Goal: Task Accomplishment & Management: Manage account settings

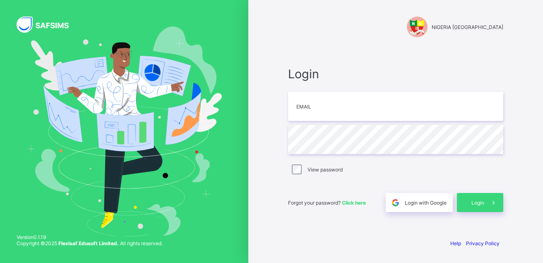
type input "**********"
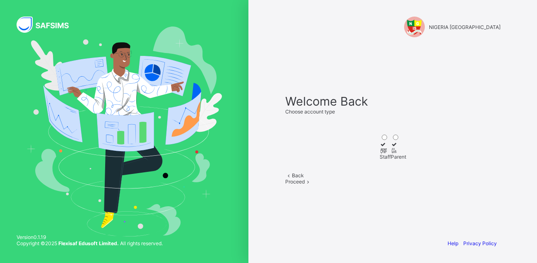
click at [379, 147] on icon at bounding box center [382, 150] width 7 height 6
click at [304, 185] on span "Proceed" at bounding box center [294, 181] width 19 height 6
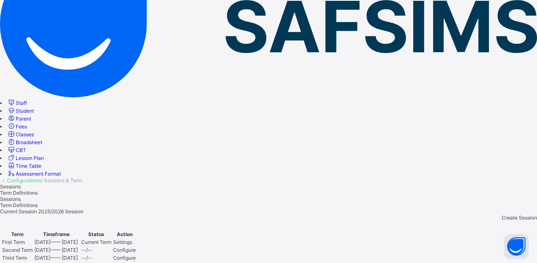
scroll to position [124, 0]
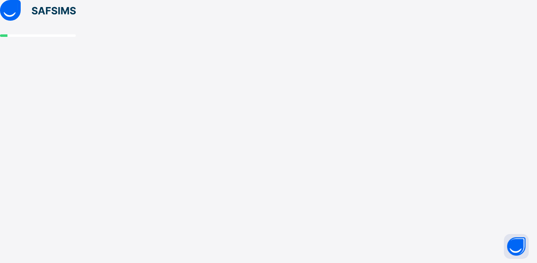
scroll to position [0, 0]
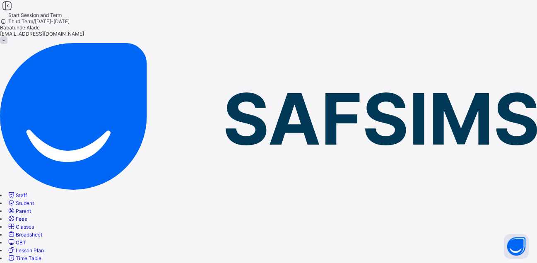
click at [34, 223] on span "Classes" at bounding box center [25, 226] width 18 height 6
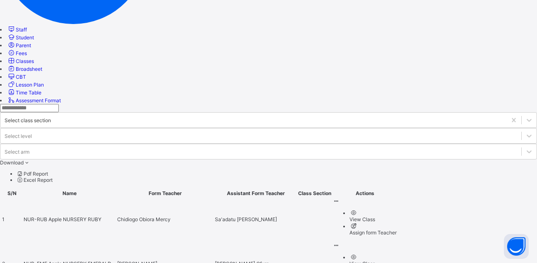
scroll to position [207, 0]
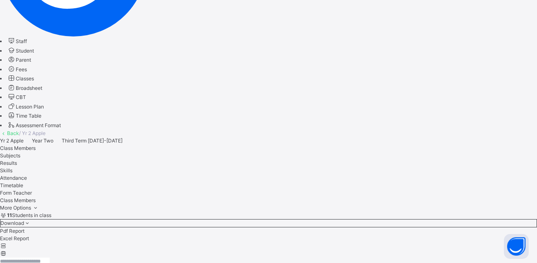
scroll to position [207, 0]
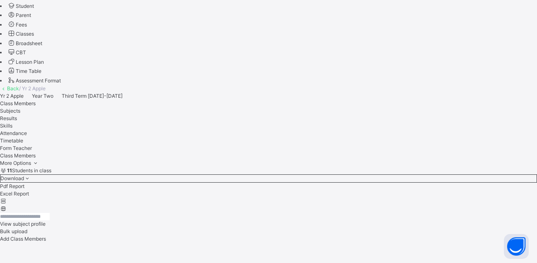
click at [50, 213] on input "text" at bounding box center [25, 216] width 50 height 7
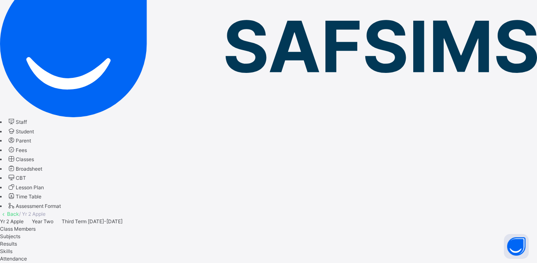
scroll to position [148, 0]
type input "****"
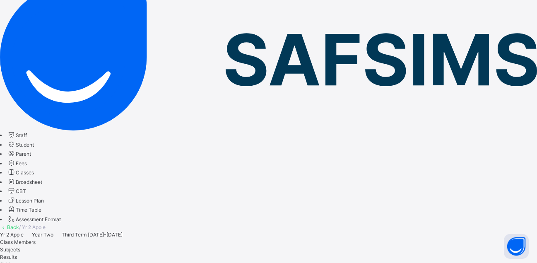
scroll to position [83, 0]
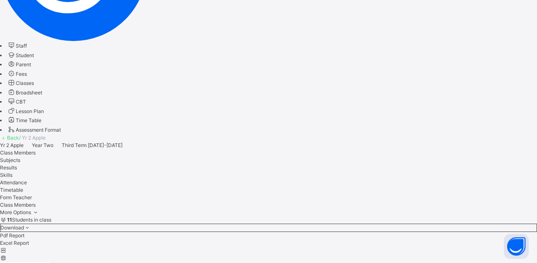
scroll to position [152, 0]
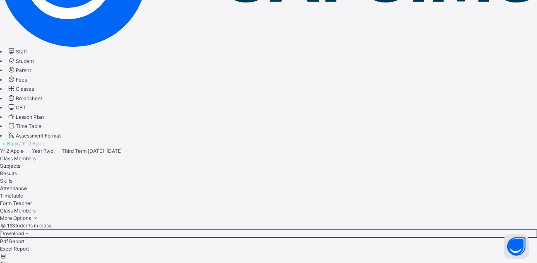
click at [34, 92] on span "Classes" at bounding box center [25, 89] width 18 height 6
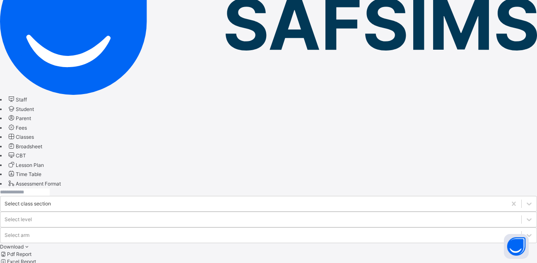
scroll to position [124, 0]
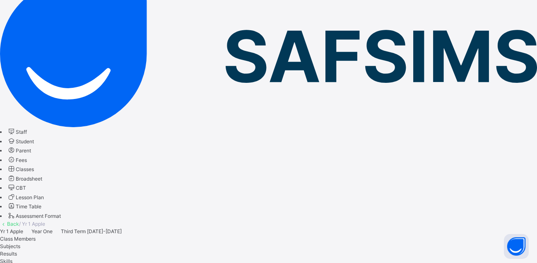
scroll to position [83, 0]
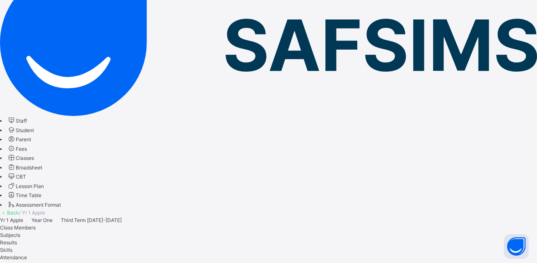
type input "****"
drag, startPoint x: 138, startPoint y: 141, endPoint x: 110, endPoint y: 141, distance: 28.1
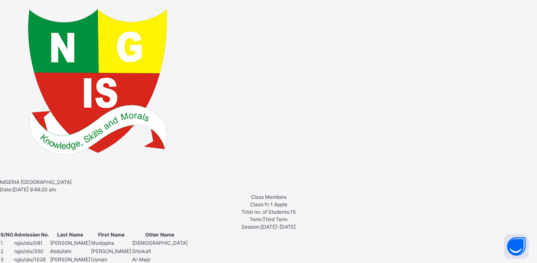
scroll to position [304, 0]
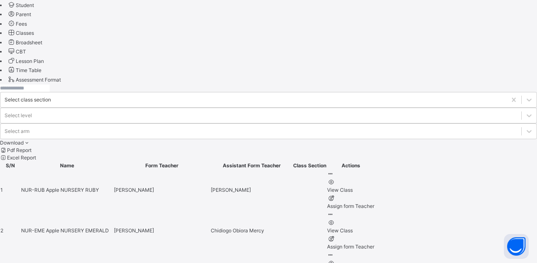
scroll to position [207, 0]
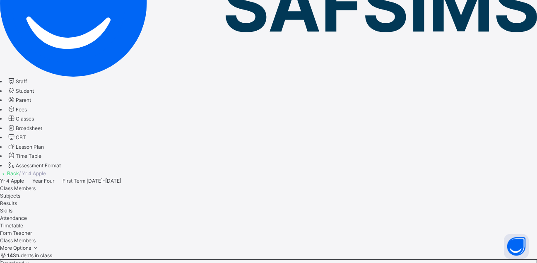
scroll to position [124, 0]
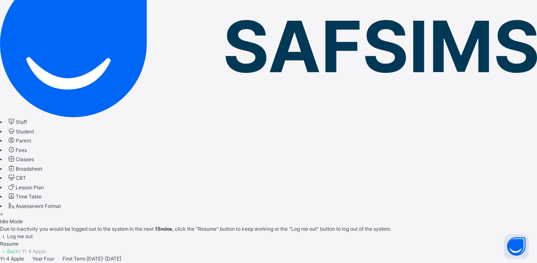
click at [19, 240] on span "Resume" at bounding box center [9, 243] width 19 height 6
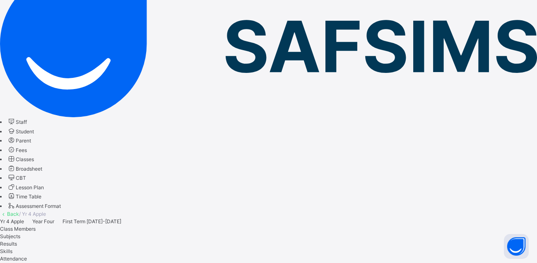
drag, startPoint x: 142, startPoint y: 147, endPoint x: -22, endPoint y: 132, distance: 164.6
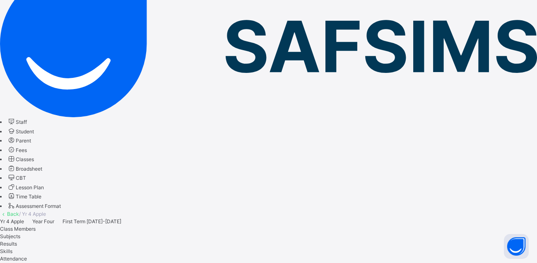
drag, startPoint x: 132, startPoint y: 137, endPoint x: 70, endPoint y: 136, distance: 62.1
drag, startPoint x: 247, startPoint y: 205, endPoint x: 361, endPoint y: 173, distance: 118.0
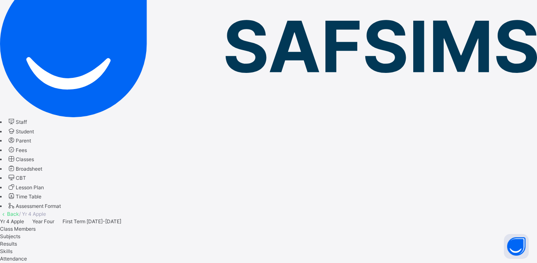
drag, startPoint x: 96, startPoint y: 143, endPoint x: 62, endPoint y: 143, distance: 33.9
drag, startPoint x: 216, startPoint y: 213, endPoint x: 218, endPoint y: 204, distance: 9.3
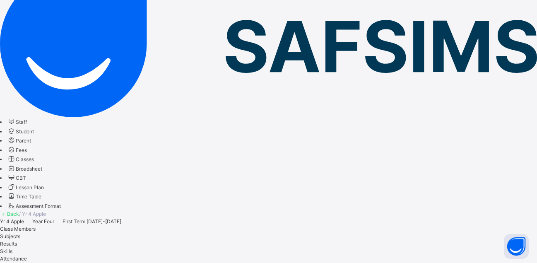
drag, startPoint x: 138, startPoint y: 145, endPoint x: 87, endPoint y: 142, distance: 50.6
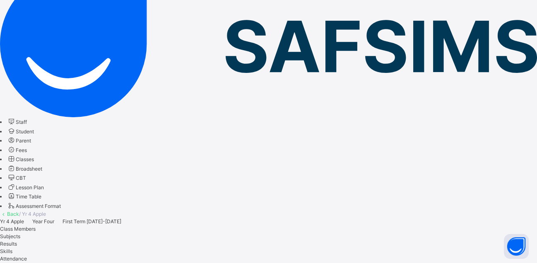
type input "*"
drag, startPoint x: 185, startPoint y: 145, endPoint x: 33, endPoint y: 146, distance: 152.3
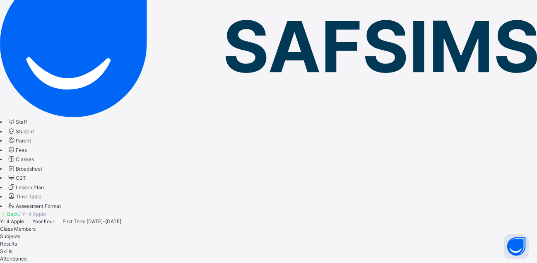
type input "***"
drag, startPoint x: 155, startPoint y: 144, endPoint x: 79, endPoint y: 142, distance: 76.6
type input "*"
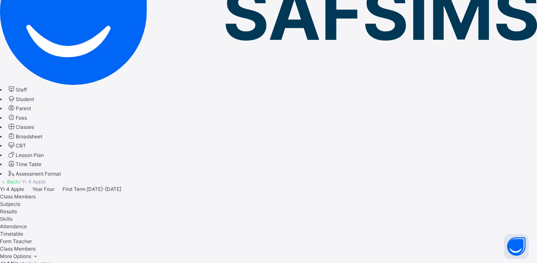
scroll to position [123, 0]
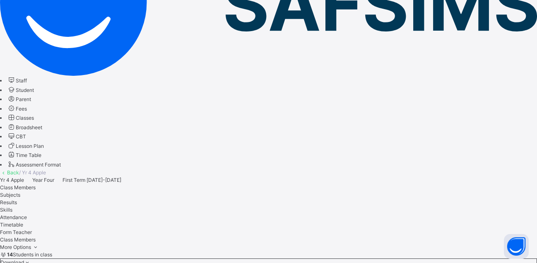
type input "***"
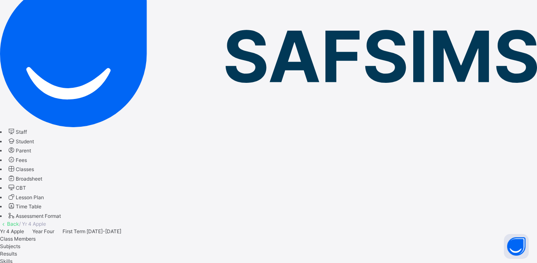
scroll to position [40, 0]
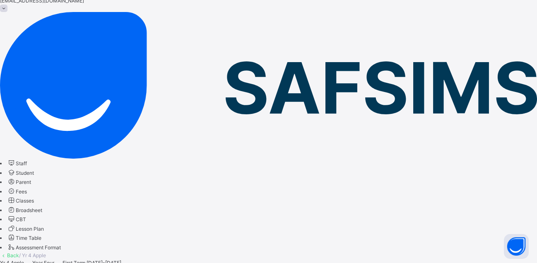
drag, startPoint x: 153, startPoint y: 181, endPoint x: 79, endPoint y: 185, distance: 73.3
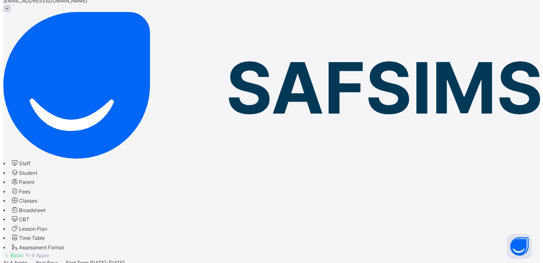
scroll to position [81, 0]
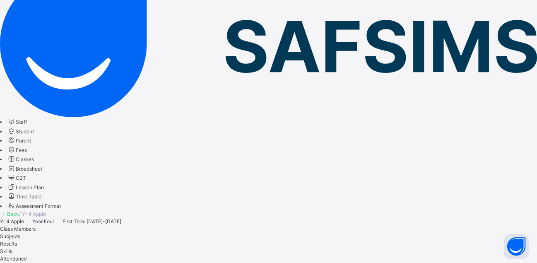
drag, startPoint x: 133, startPoint y: 142, endPoint x: 53, endPoint y: 141, distance: 80.3
type input "****"
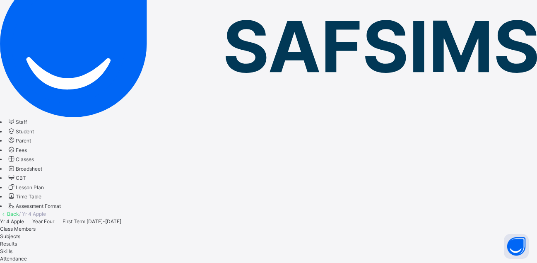
type input "**********"
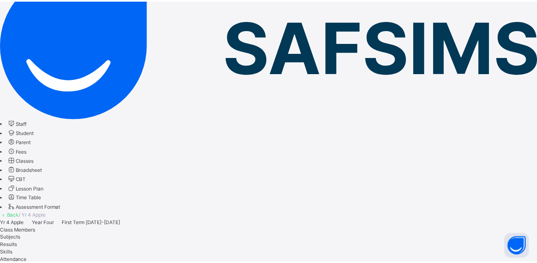
scroll to position [83, 0]
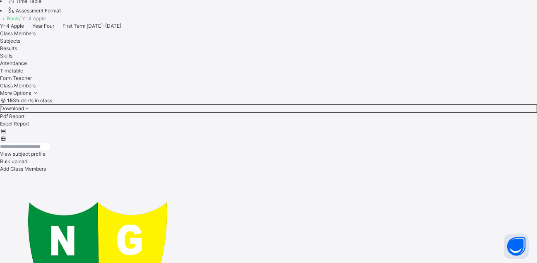
scroll to position [263, 0]
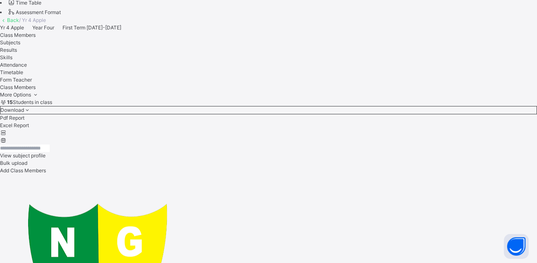
scroll to position [290, 0]
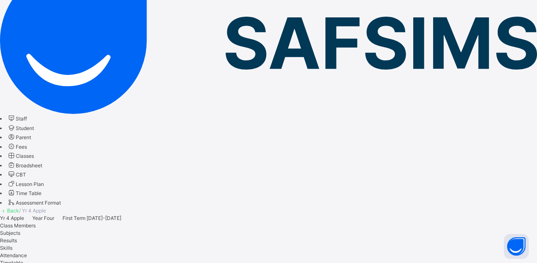
scroll to position [41, 0]
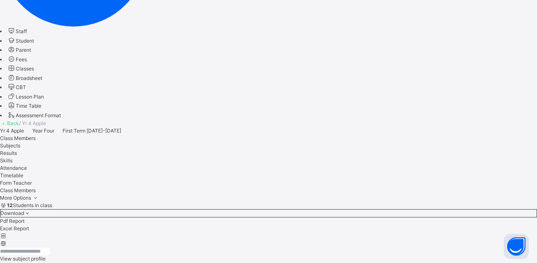
scroll to position [55, 0]
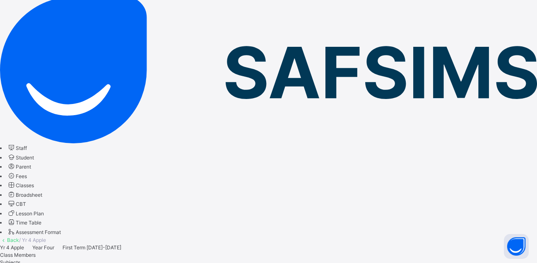
click at [34, 182] on span "Classes" at bounding box center [25, 185] width 18 height 6
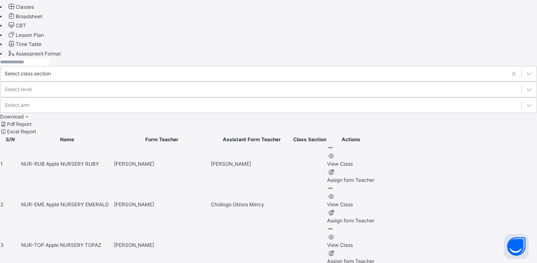
scroll to position [248, 0]
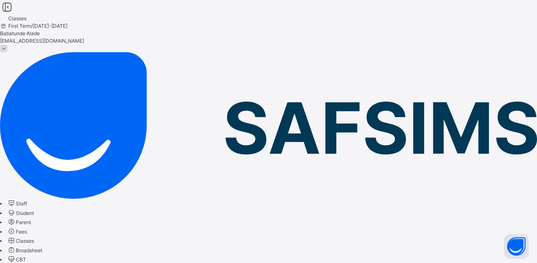
scroll to position [248, 0]
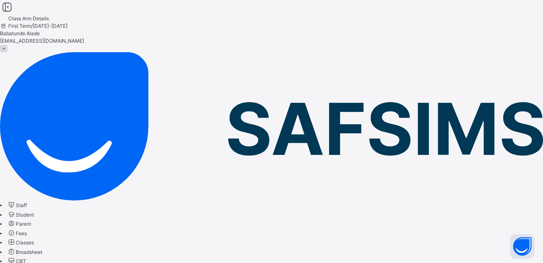
type input "***"
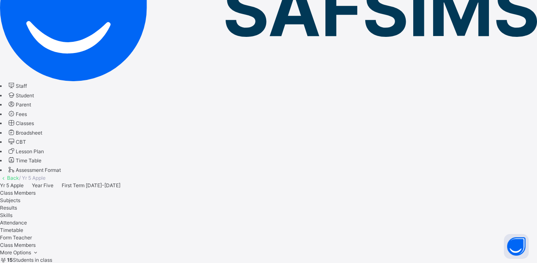
scroll to position [124, 0]
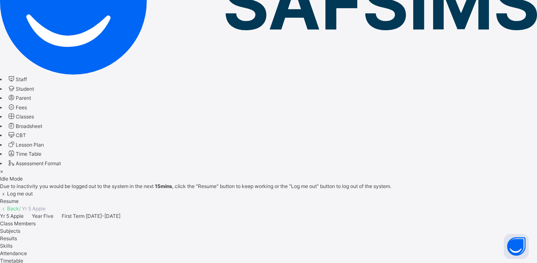
click at [19, 198] on span "Resume" at bounding box center [9, 201] width 19 height 6
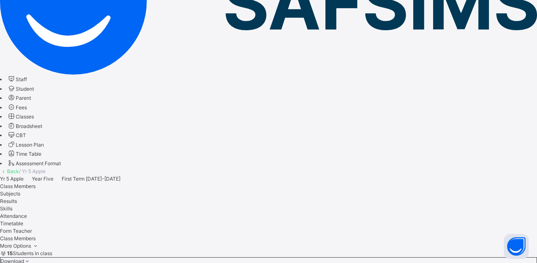
drag, startPoint x: 175, startPoint y: 100, endPoint x: 67, endPoint y: 102, distance: 108.4
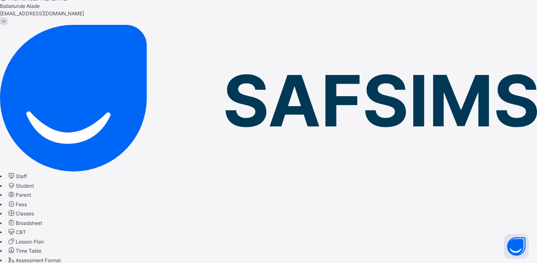
scroll to position [41, 0]
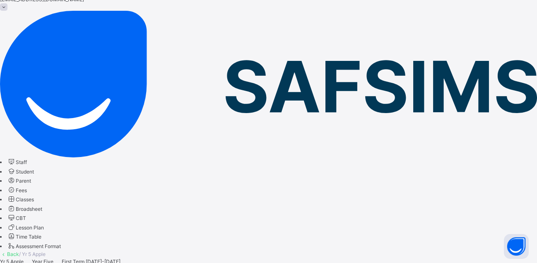
type input "***"
click at [34, 196] on span "Classes" at bounding box center [25, 199] width 18 height 6
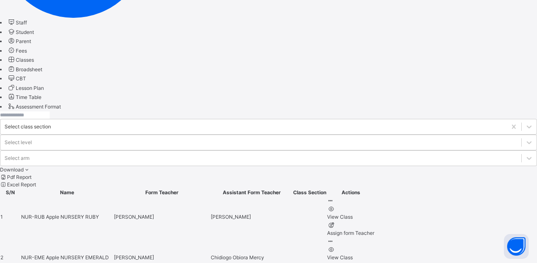
scroll to position [207, 0]
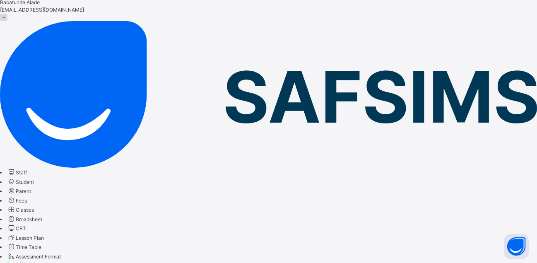
scroll to position [81, 0]
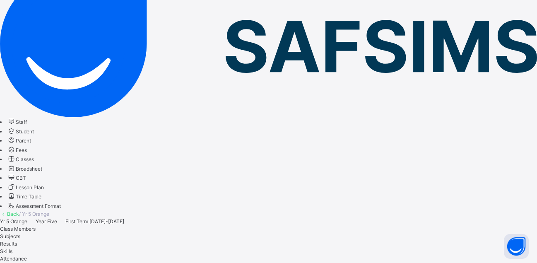
type input "****"
